Goal: Task Accomplishment & Management: Use online tool/utility

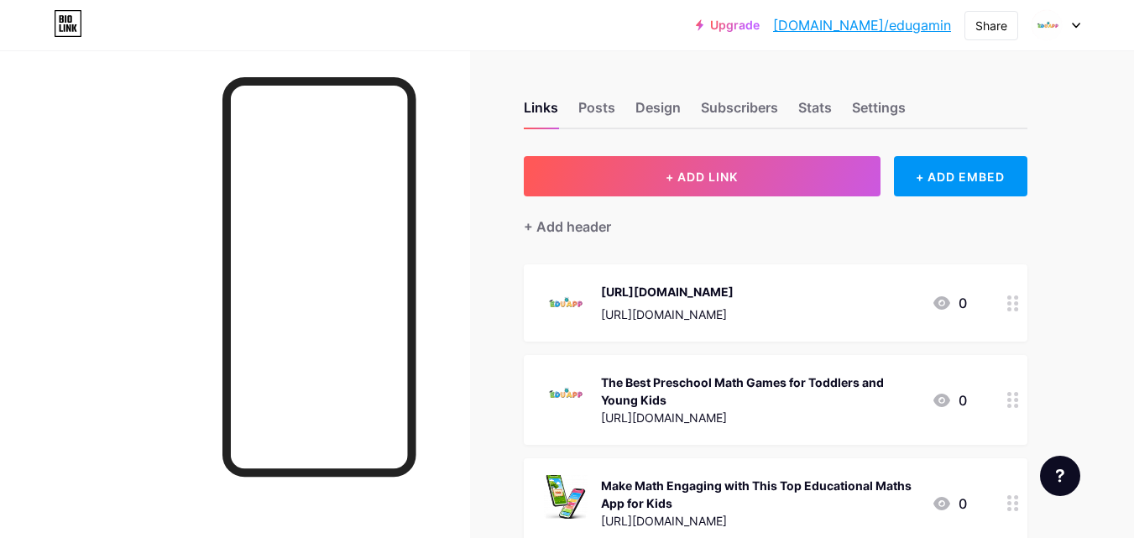
click at [793, 198] on div "+ Add header" at bounding box center [775, 216] width 503 height 41
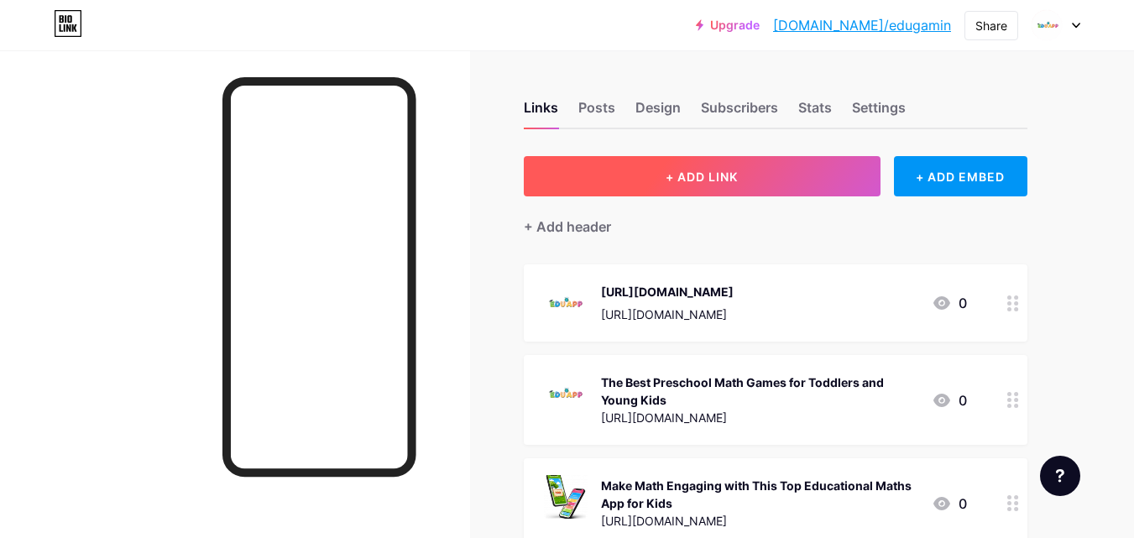
click at [788, 188] on button "+ ADD LINK" at bounding box center [702, 176] width 357 height 40
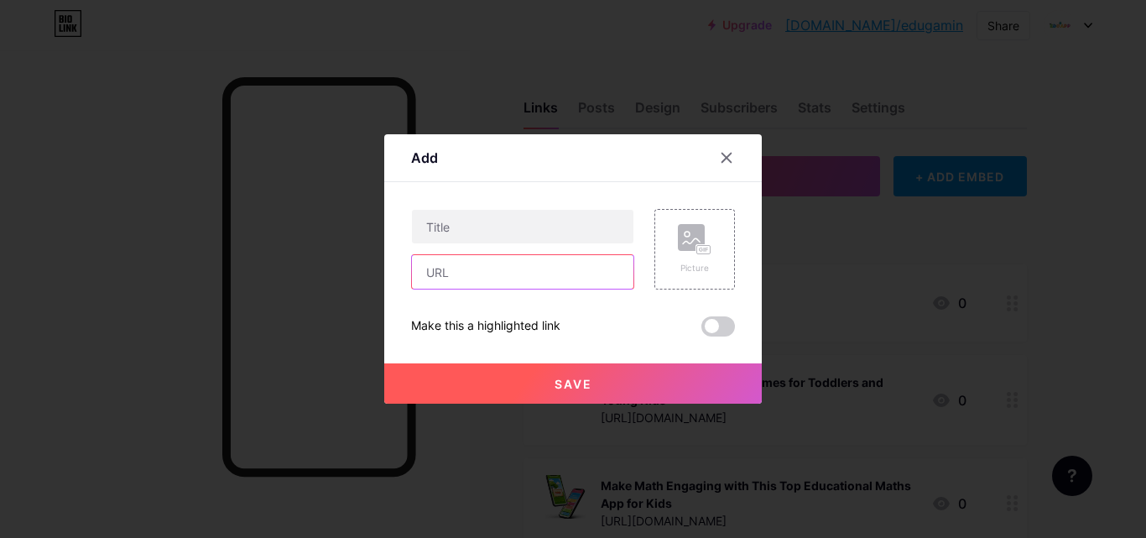
click at [469, 270] on input "text" at bounding box center [523, 272] width 222 height 34
paste input "[URL][DOMAIN_NAME]"
type input "[URL][DOMAIN_NAME]"
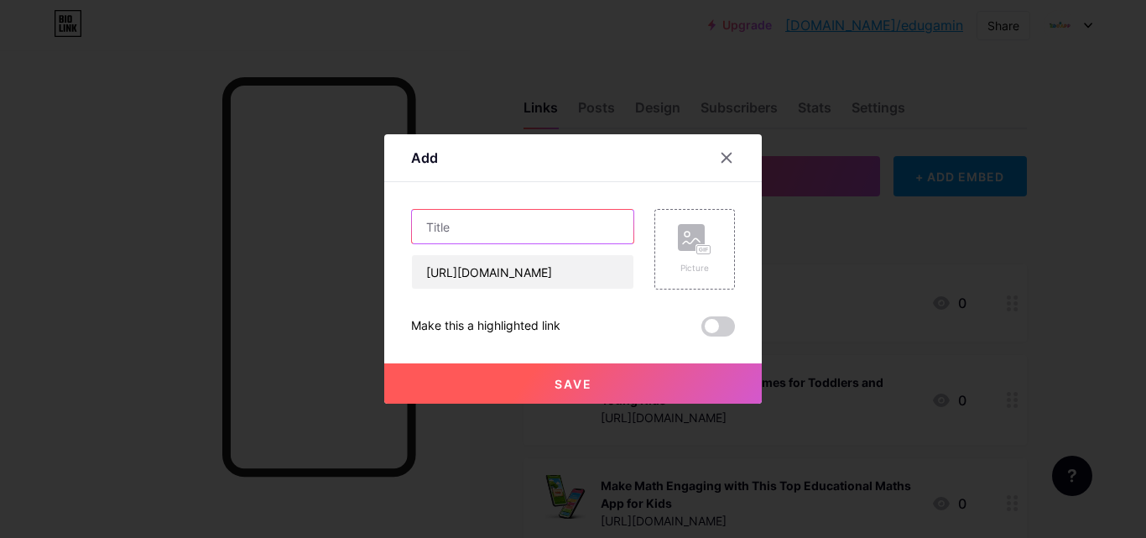
click at [501, 237] on input "text" at bounding box center [523, 227] width 222 height 34
paste input "Fun and Engaging Interactive Math Games for Children"
type input "Fun and Engaging Interactive Math Games for Children"
click at [582, 381] on span "Save" at bounding box center [574, 384] width 38 height 14
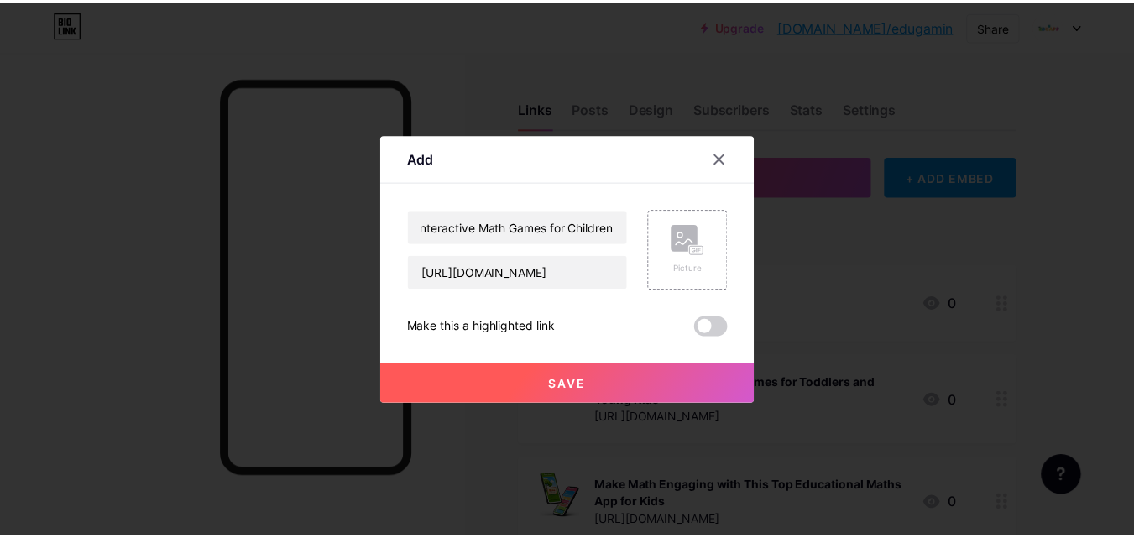
scroll to position [0, 0]
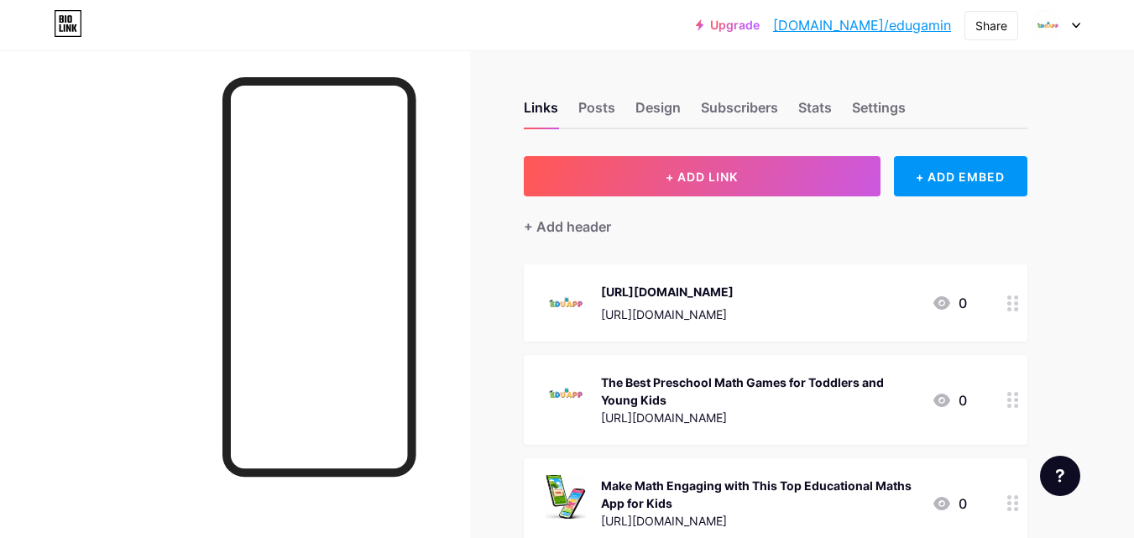
click at [924, 18] on link "[DOMAIN_NAME]/edugamin" at bounding box center [862, 25] width 178 height 20
